Goal: Transaction & Acquisition: Purchase product/service

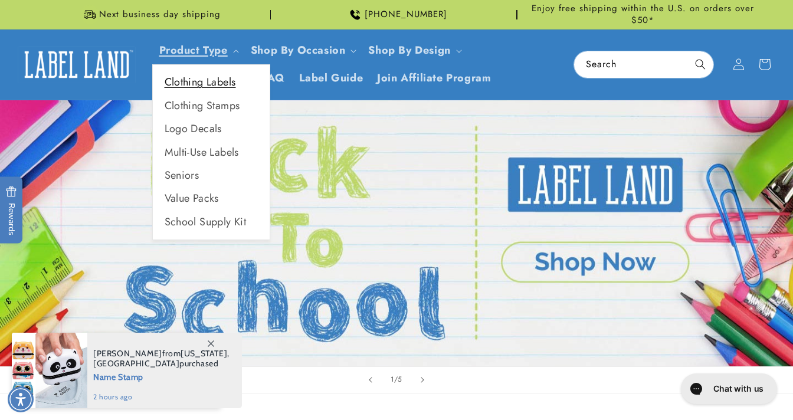
click at [194, 76] on link "Clothing Labels" at bounding box center [211, 82] width 117 height 23
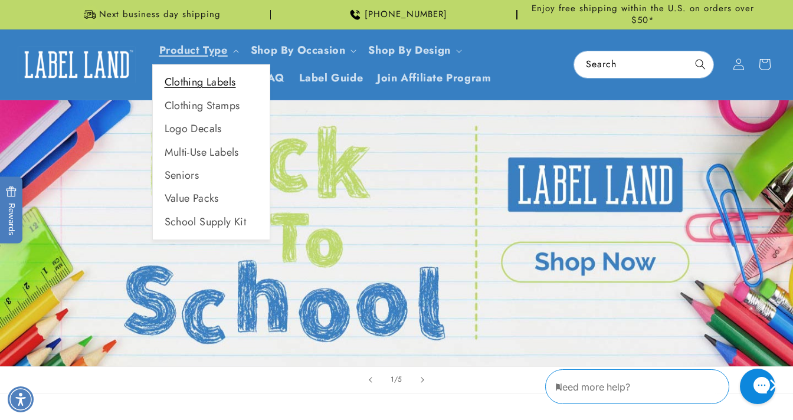
click at [197, 83] on link "Clothing Labels" at bounding box center [211, 82] width 117 height 23
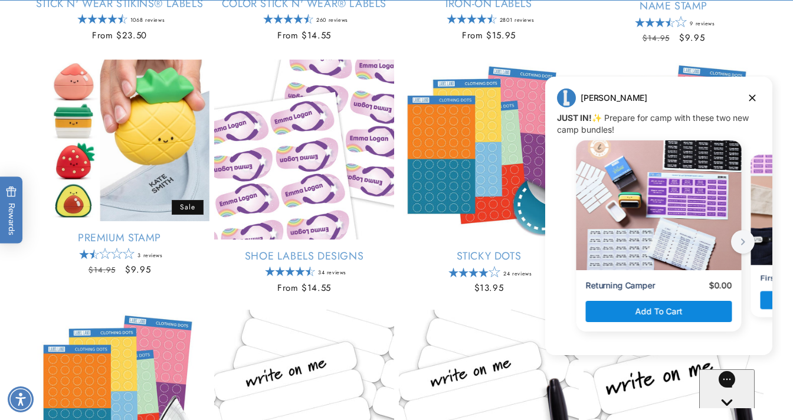
scroll to position [430, 0]
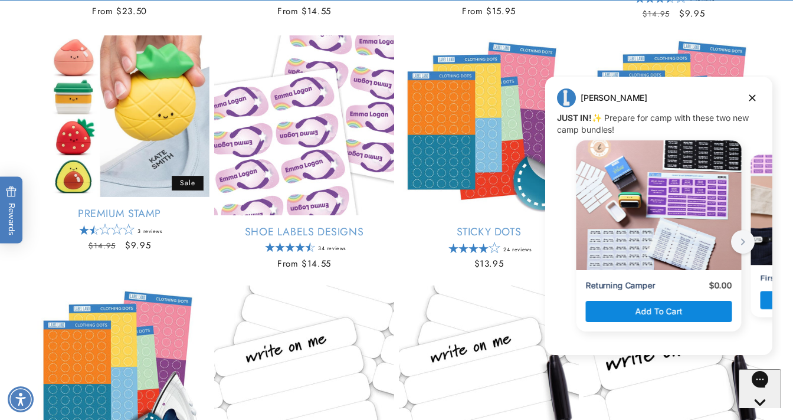
click at [429, 30] on ul "Stick N' Wear Stikins® Labels Empty heading Best seller Stick N' Wear Stikins® …" at bounding box center [397, 296] width 734 height 1027
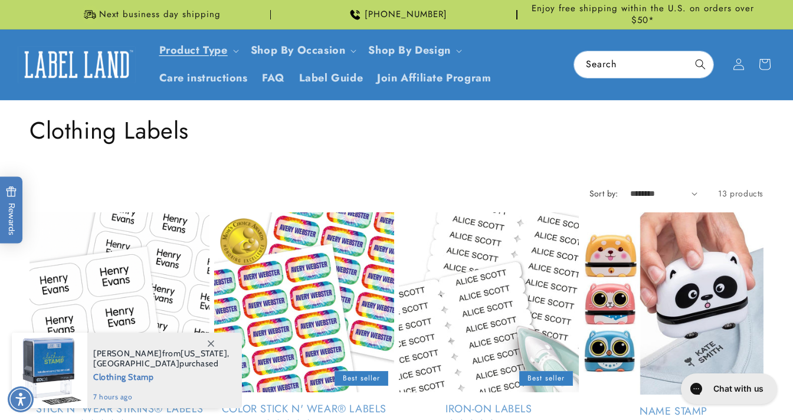
click at [342, 153] on div "Collection: Clothing Labels" at bounding box center [397, 130] width 734 height 60
